Goal: Task Accomplishment & Management: Manage account settings

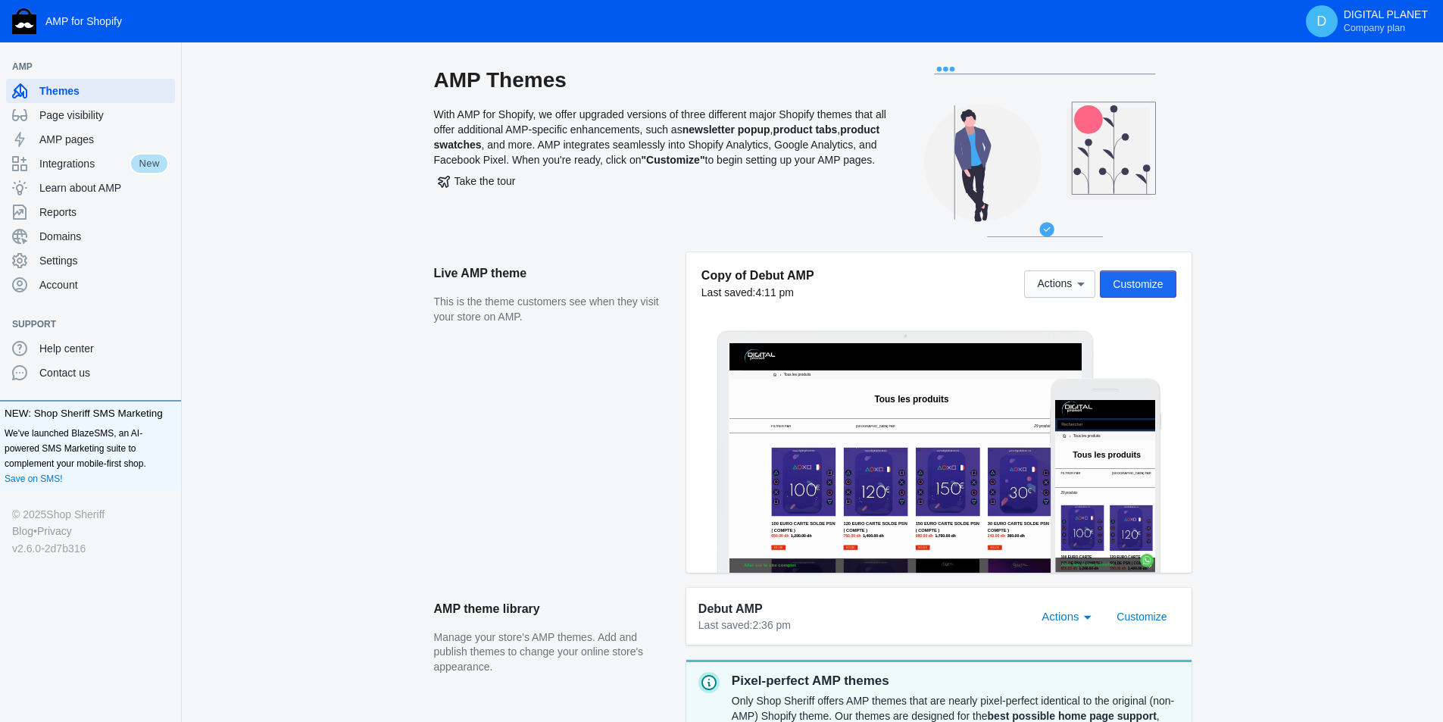
click at [1144, 278] on span "Customize" at bounding box center [1138, 284] width 50 height 12
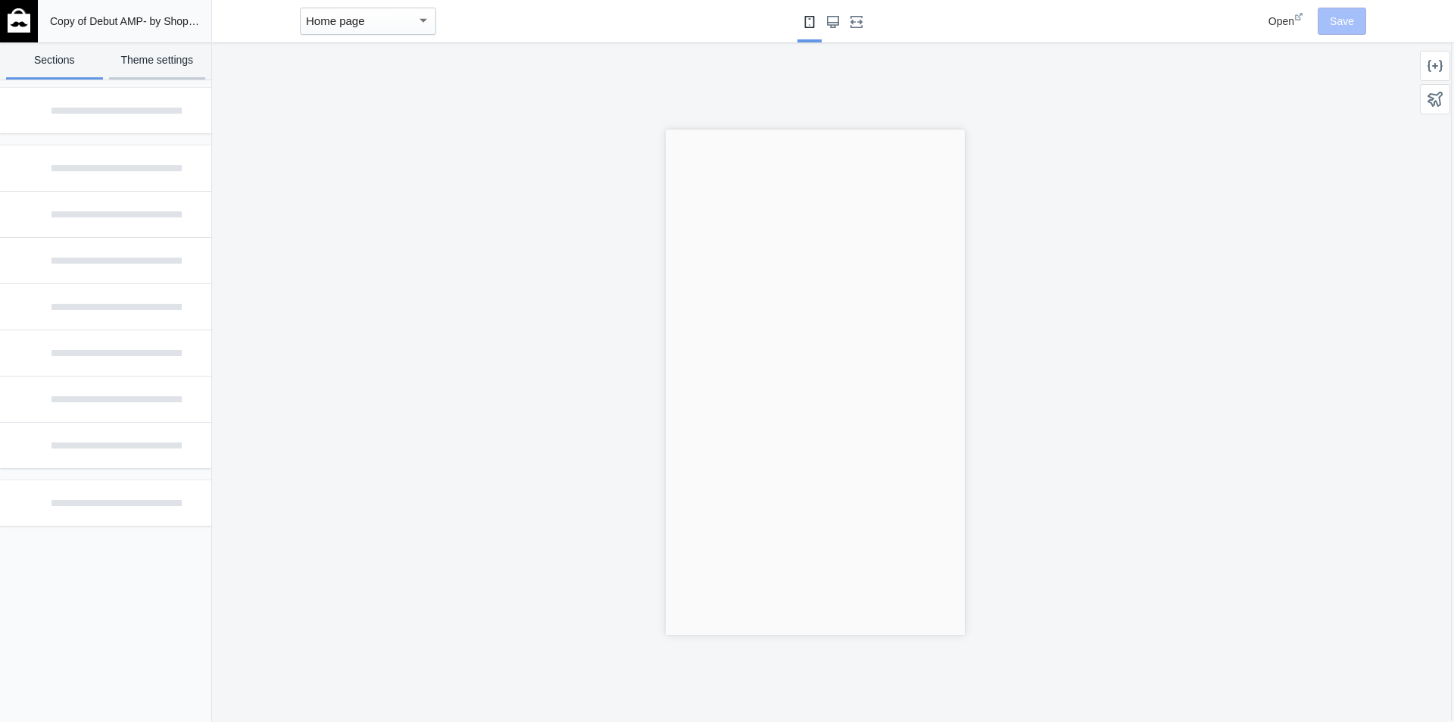
click at [158, 67] on link "Theme settings" at bounding box center [157, 60] width 97 height 37
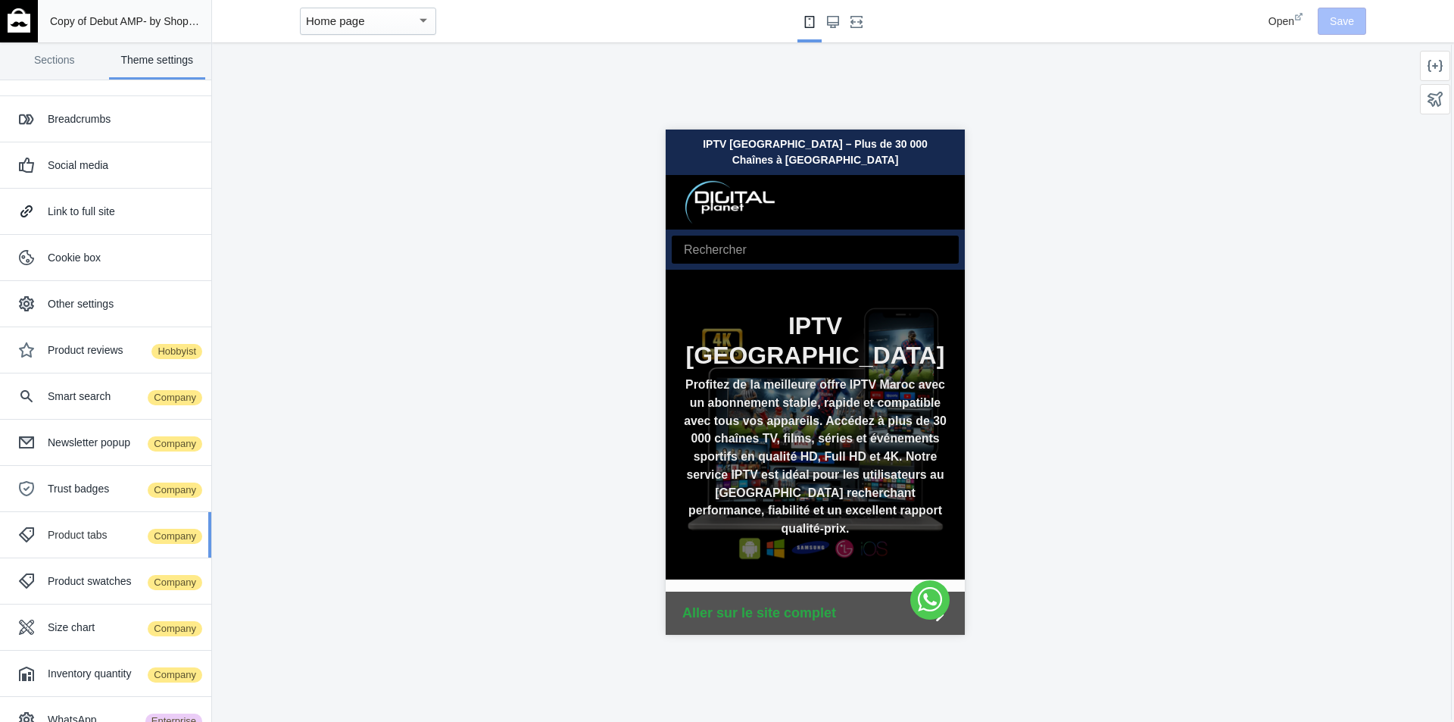
scroll to position [112, 0]
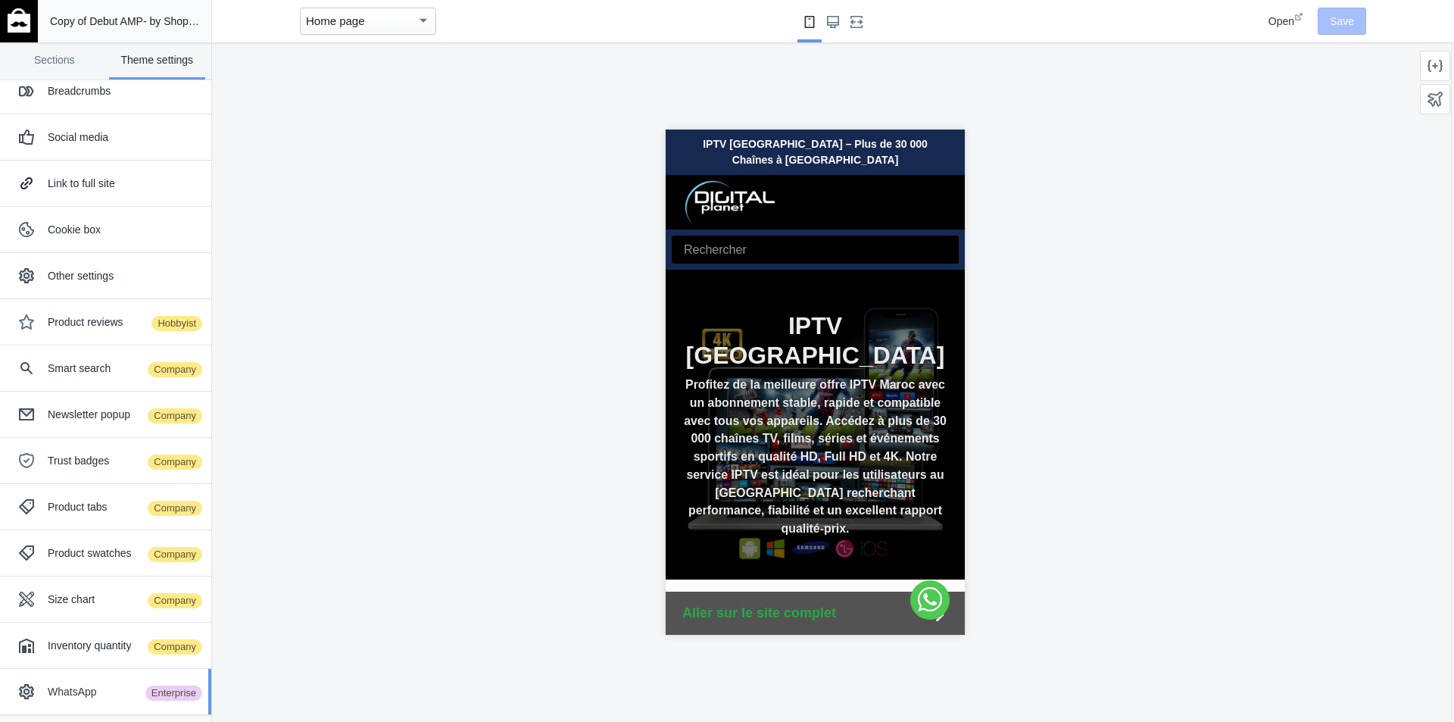
click at [112, 701] on div "WhatsApp Enterprise" at bounding box center [105, 691] width 189 height 30
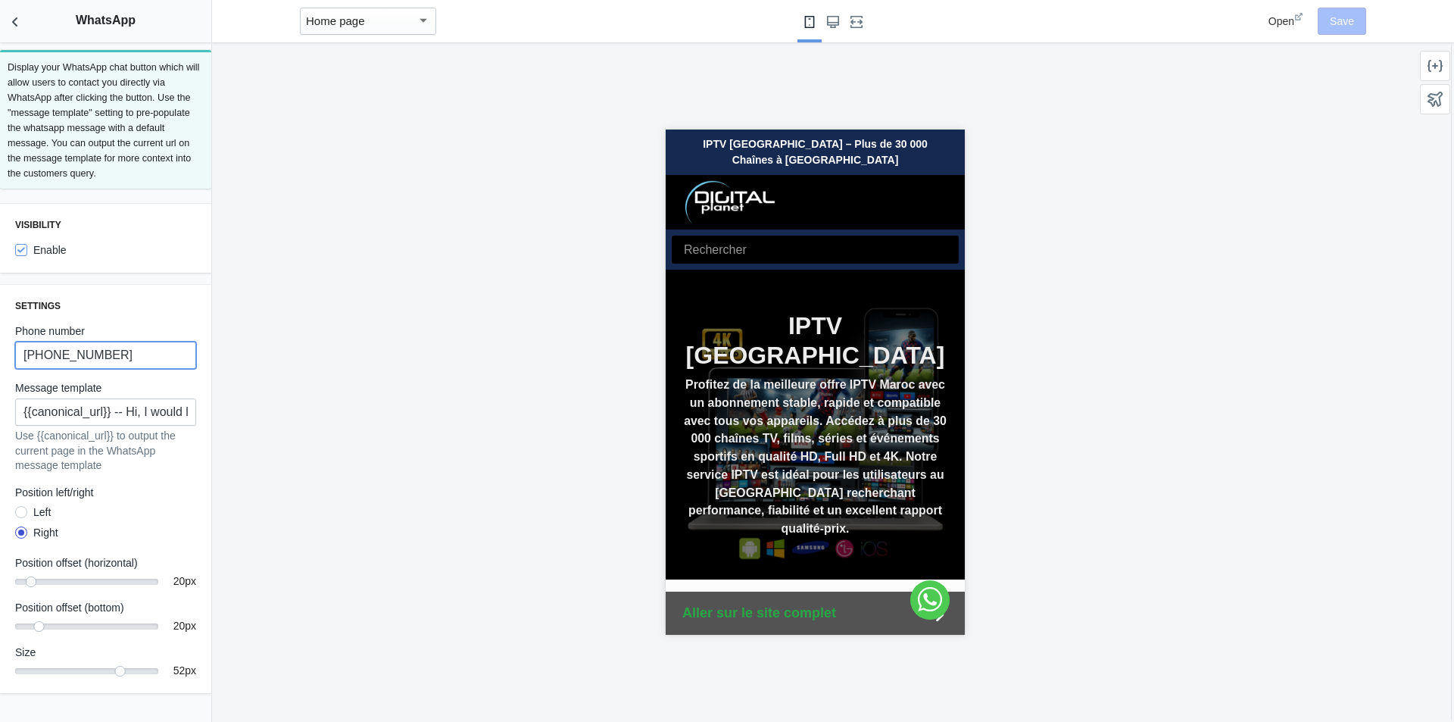
drag, startPoint x: 50, startPoint y: 351, endPoint x: 165, endPoint y: 361, distance: 115.5
click at [189, 367] on input "[PHONE_NUMBER]" at bounding box center [105, 355] width 181 height 27
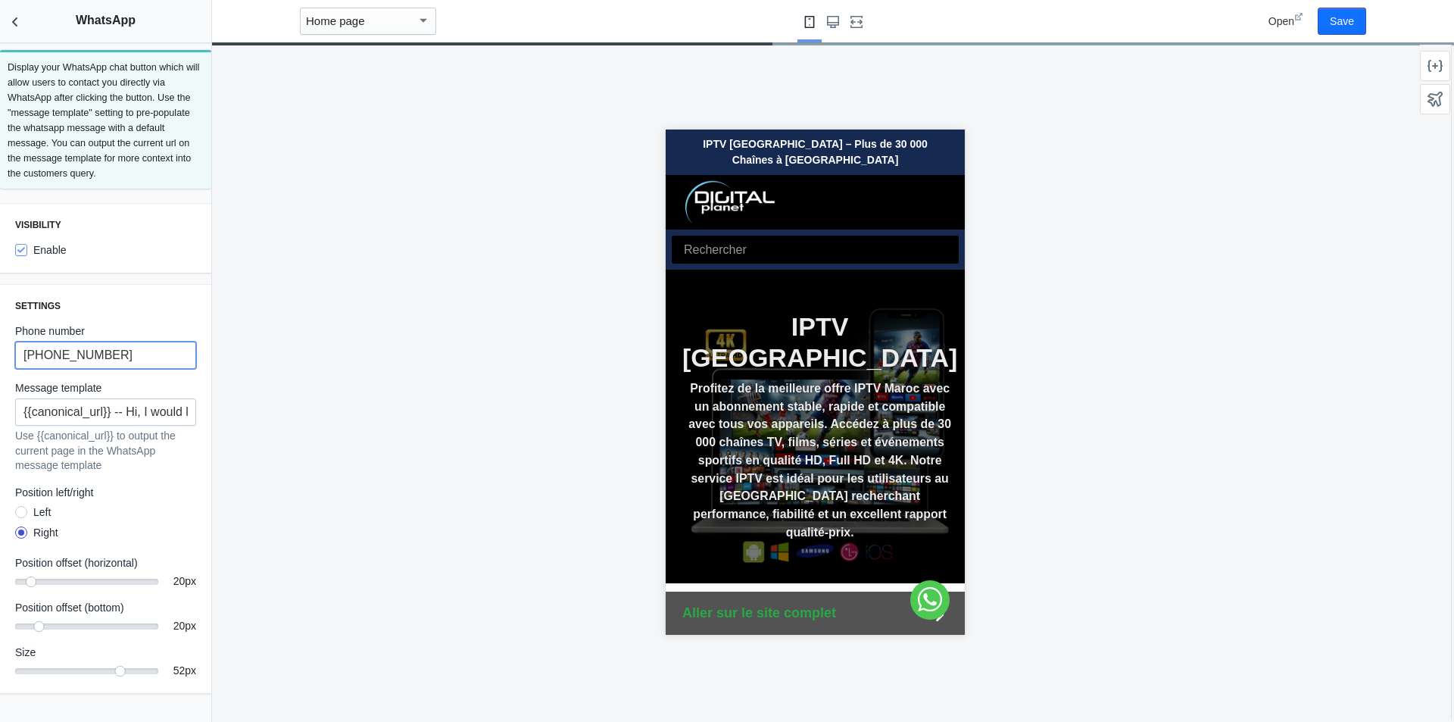
scroll to position [0, 8]
type input "[PHONE_NUMBER]"
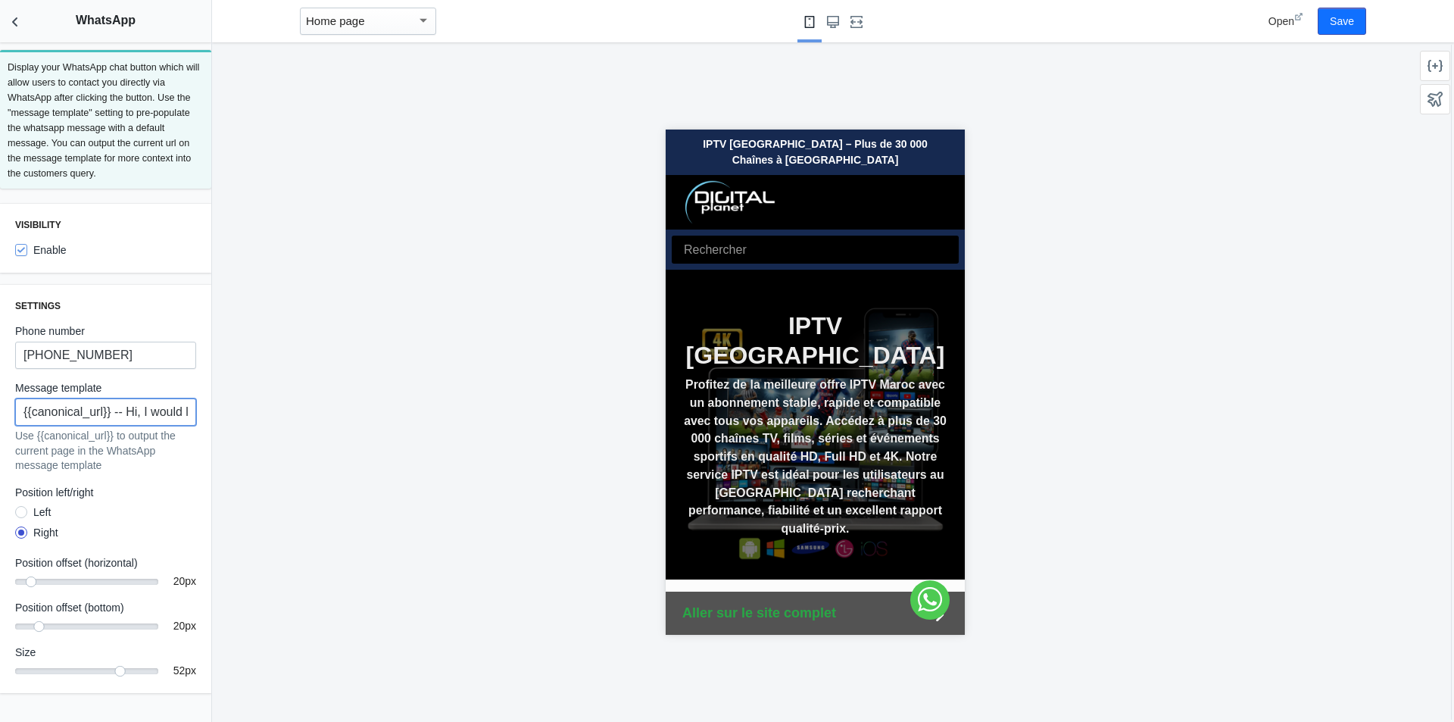
scroll to position [0, 167]
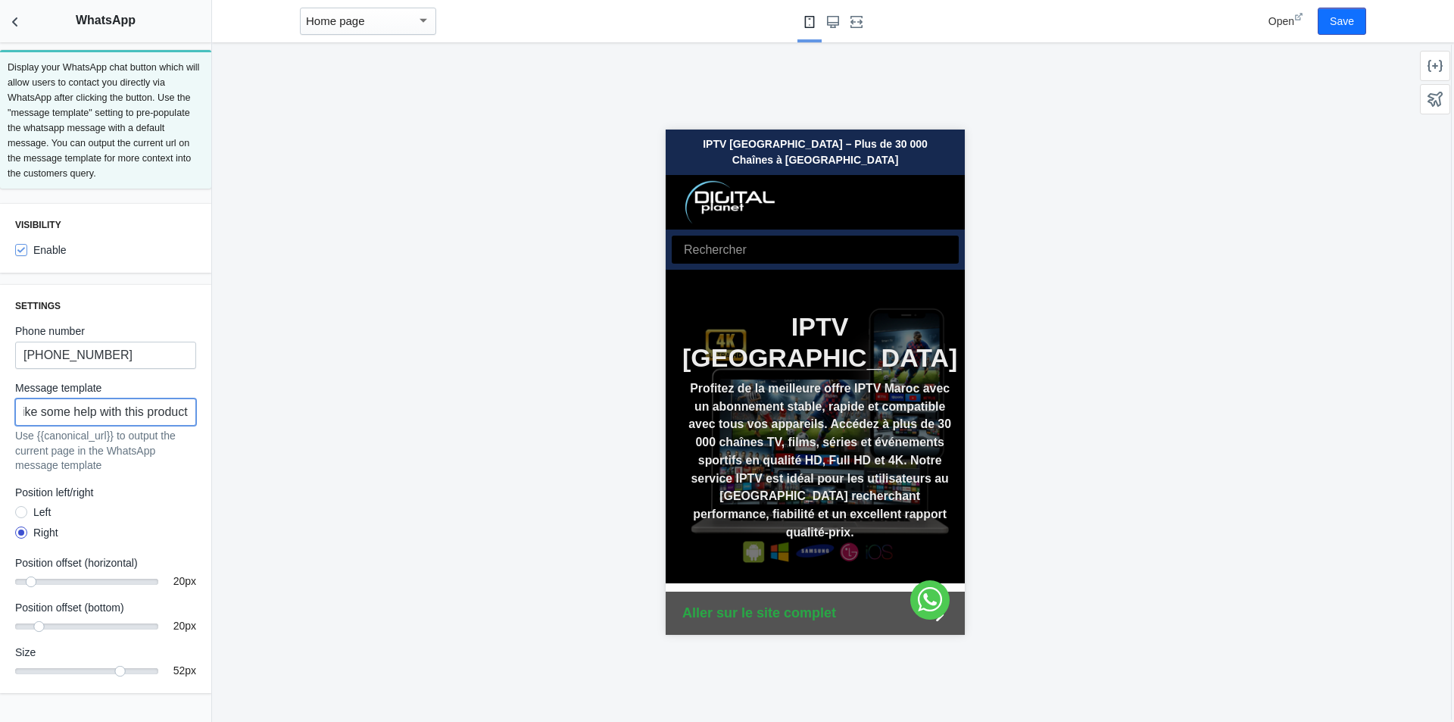
drag, startPoint x: 126, startPoint y: 407, endPoint x: 202, endPoint y: 420, distance: 77.6
click at [202, 420] on div "Settings Phone number [PHONE_NUMBER] Message template {{canonical_url}} -- Hi, …" at bounding box center [105, 489] width 211 height 408
type input "{{canonical_url}} -- Bonjour !"
drag, startPoint x: 120, startPoint y: 669, endPoint x: 171, endPoint y: 676, distance: 51.1
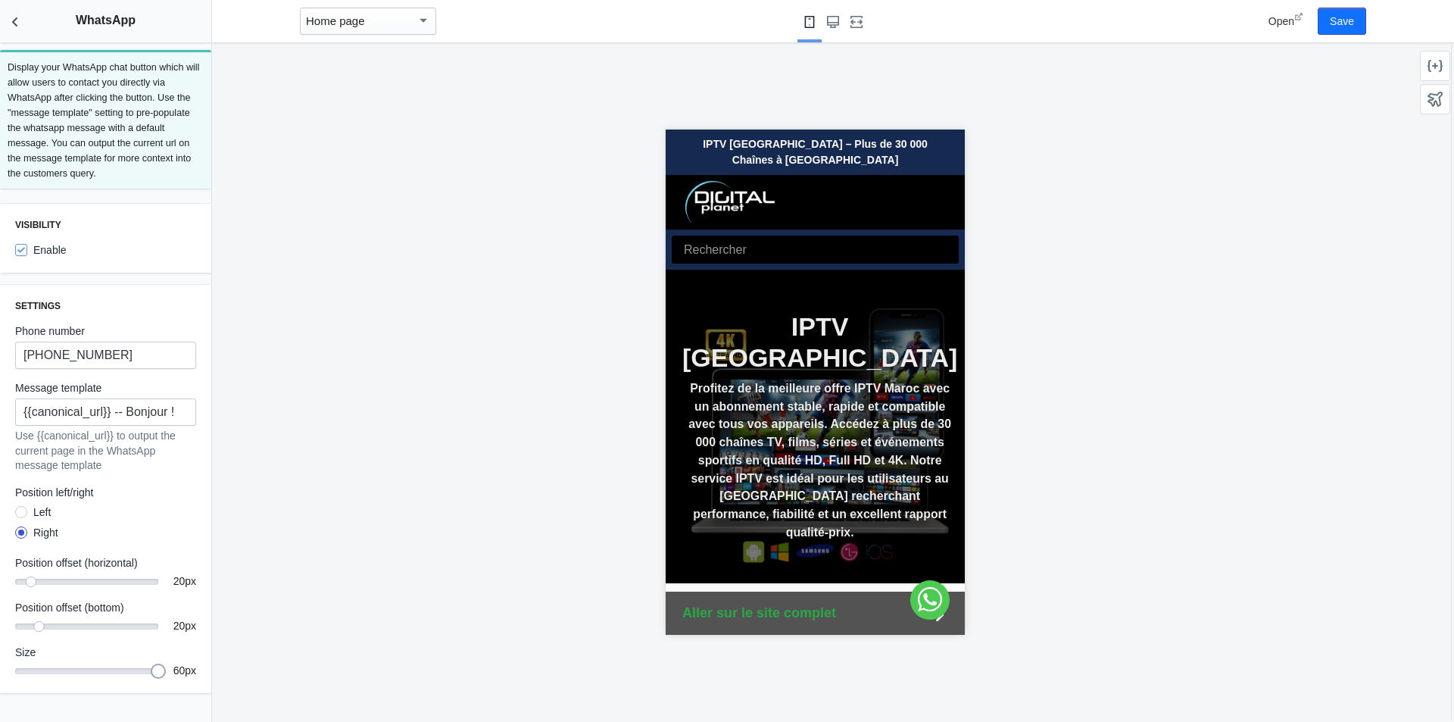
click at [171, 676] on div "60 60 px" at bounding box center [105, 670] width 181 height 15
click at [1350, 20] on button "Save" at bounding box center [1342, 21] width 48 height 27
